Goal: Task Accomplishment & Management: Use online tool/utility

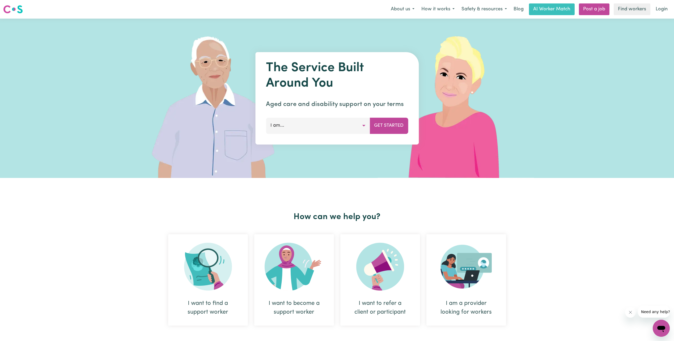
click at [292, 127] on button "I am..." at bounding box center [318, 126] width 104 height 16
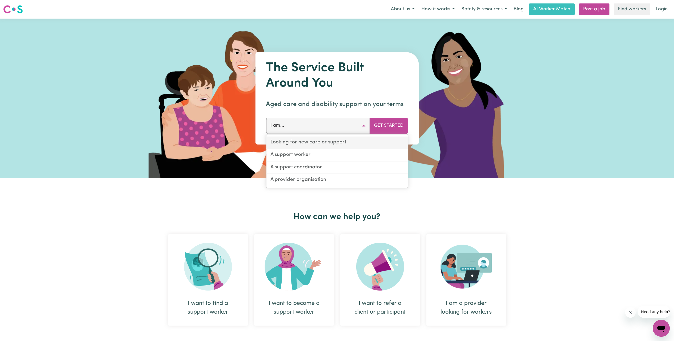
click at [298, 141] on link "Looking for new care or support" at bounding box center [337, 142] width 142 height 12
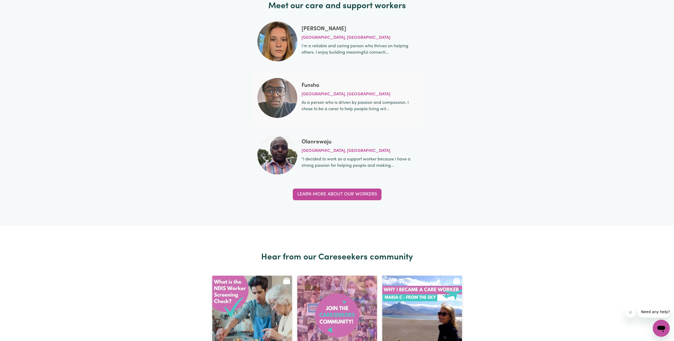
scroll to position [1752, 0]
click at [339, 197] on link "Learn more about our workers" at bounding box center [337, 195] width 89 height 12
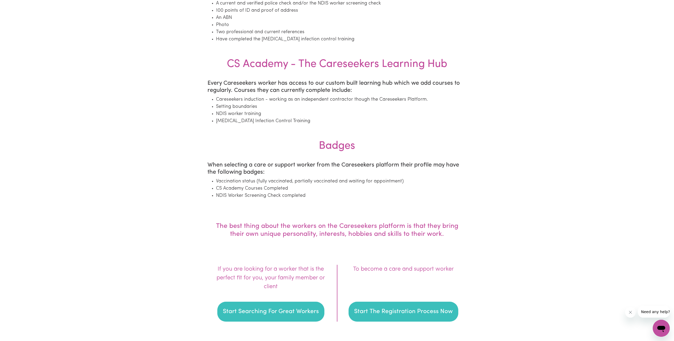
scroll to position [637, 0]
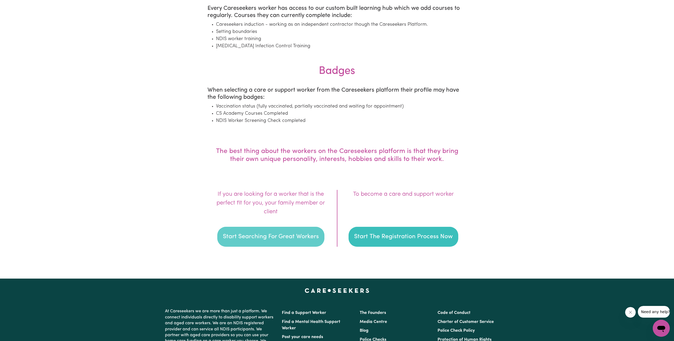
click at [282, 239] on button "Start Searching For Great Workers" at bounding box center [270, 237] width 107 height 20
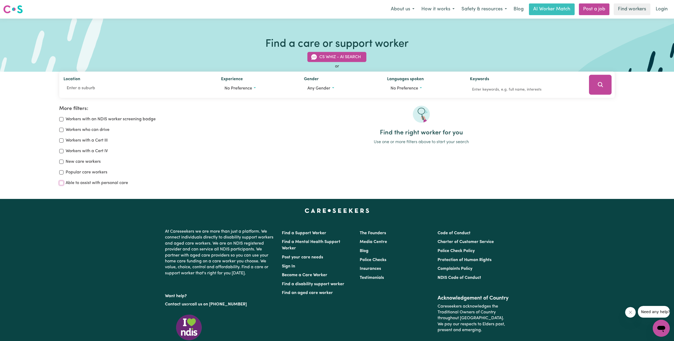
click at [62, 183] on input "Able to assist with personal care" at bounding box center [61, 183] width 4 height 4
checkbox input "true"
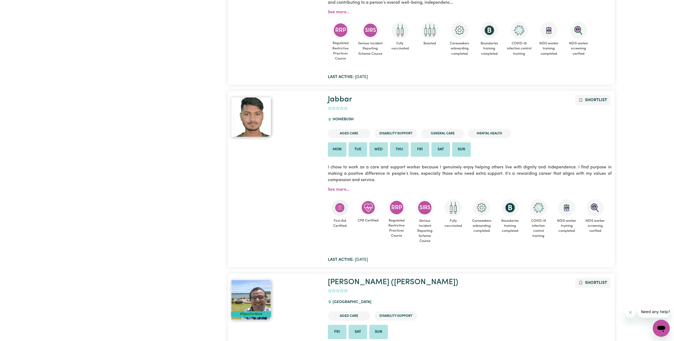
scroll to position [574, 0]
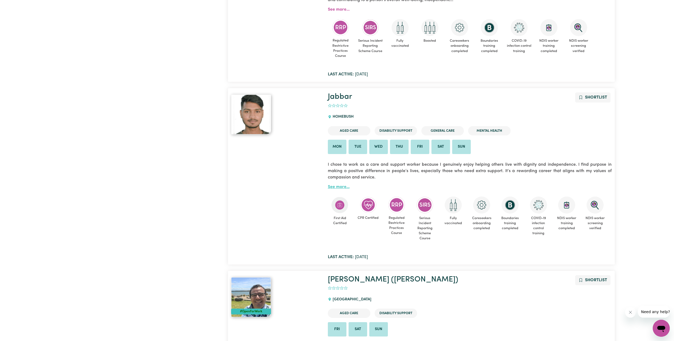
click at [343, 187] on link "See more..." at bounding box center [339, 187] width 22 height 4
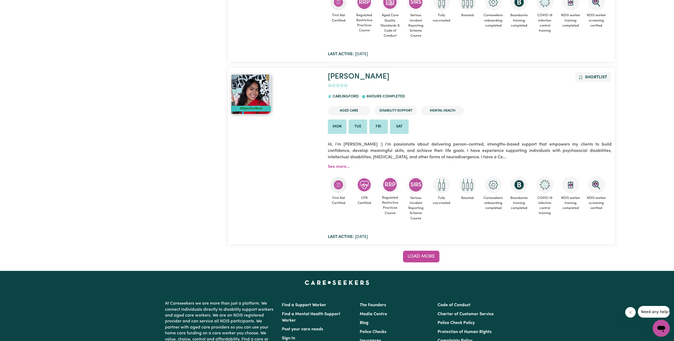
scroll to position [4417, 0]
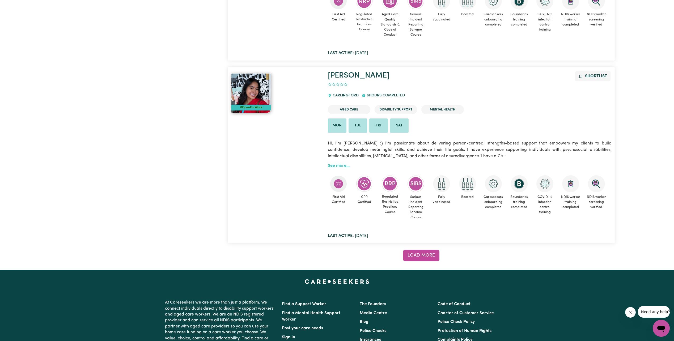
click at [338, 168] on link "See more..." at bounding box center [339, 166] width 22 height 4
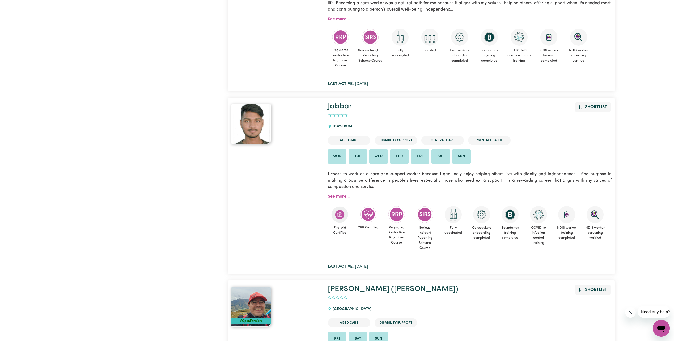
scroll to position [567, 0]
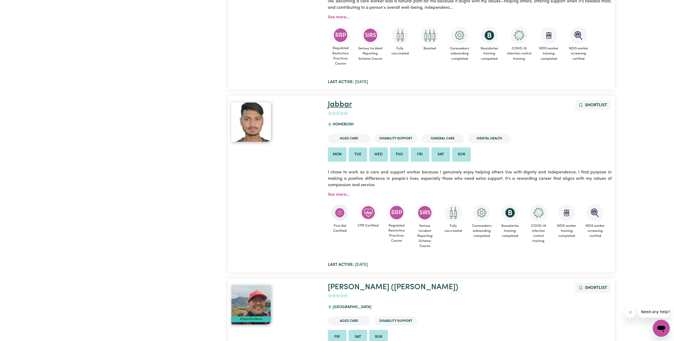
click at [342, 105] on link "Jabbar" at bounding box center [340, 105] width 24 height 8
